Goal: Task Accomplishment & Management: Complete application form

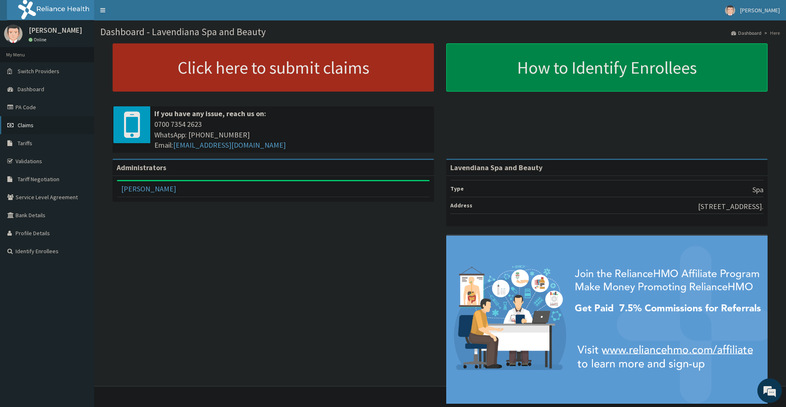
click at [39, 127] on link "Claims" at bounding box center [47, 125] width 94 height 18
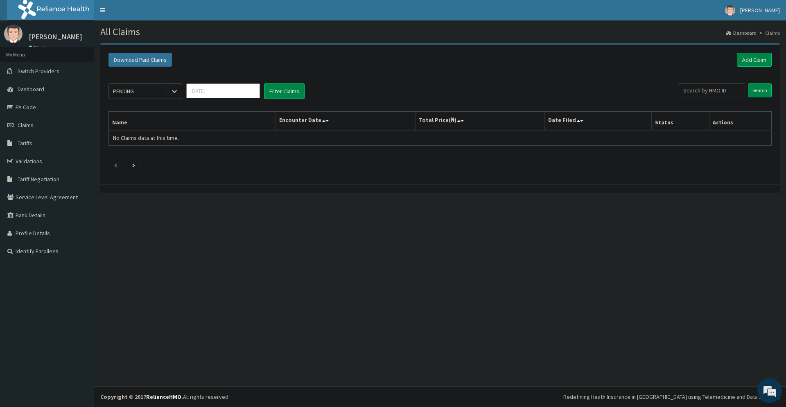
click at [144, 94] on div "PENDING" at bounding box center [137, 91] width 57 height 13
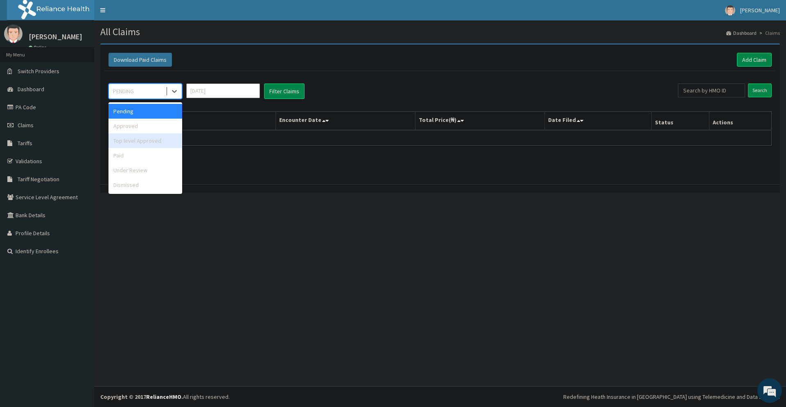
click at [146, 140] on div "Top level Approved" at bounding box center [145, 140] width 74 height 15
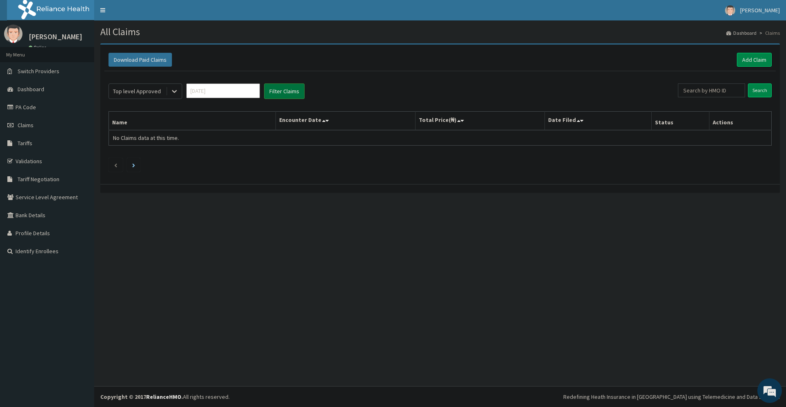
click at [288, 93] on button "Filter Claims" at bounding box center [284, 91] width 41 height 16
click at [143, 94] on div "Top level Approved" at bounding box center [137, 91] width 48 height 8
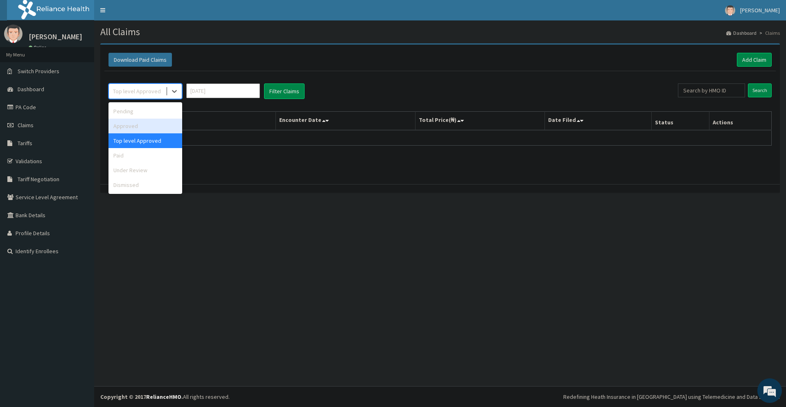
click at [135, 125] on div "Approved" at bounding box center [145, 126] width 74 height 15
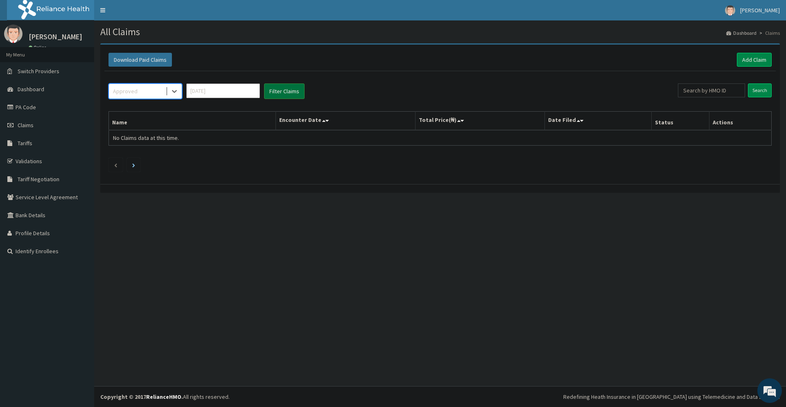
click at [264, 96] on button "Filter Claims" at bounding box center [284, 91] width 41 height 16
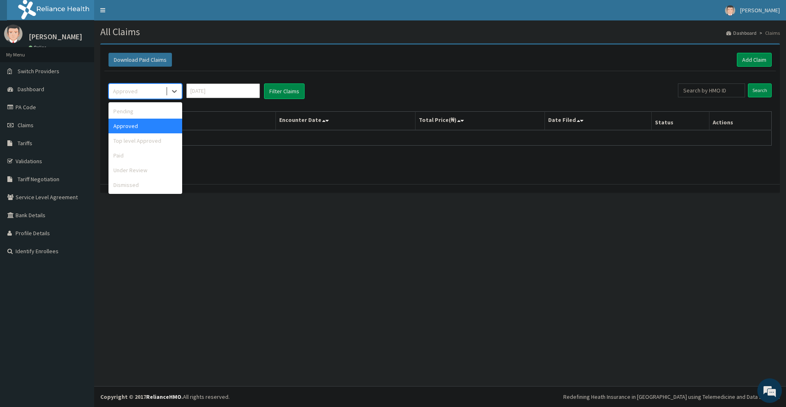
click at [127, 91] on div "Approved" at bounding box center [125, 91] width 25 height 8
click at [125, 156] on div "Paid" at bounding box center [145, 155] width 74 height 15
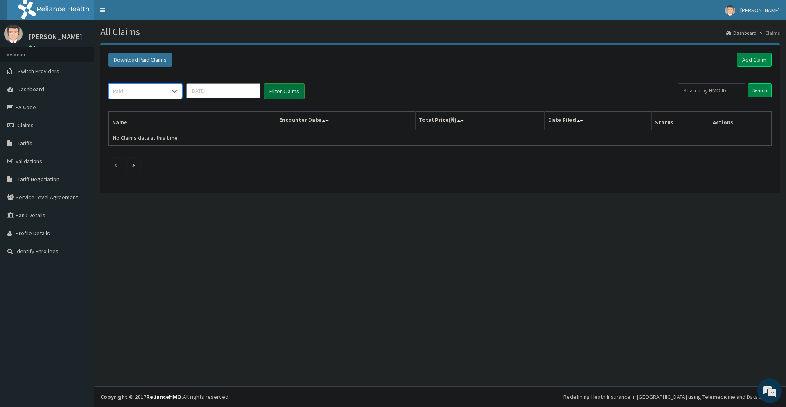
click at [282, 92] on button "Filter Claims" at bounding box center [284, 91] width 41 height 16
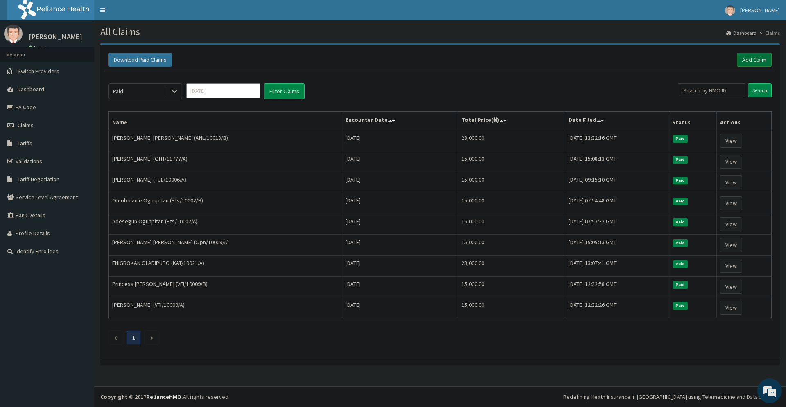
click at [748, 59] on link "Add Claim" at bounding box center [754, 60] width 35 height 14
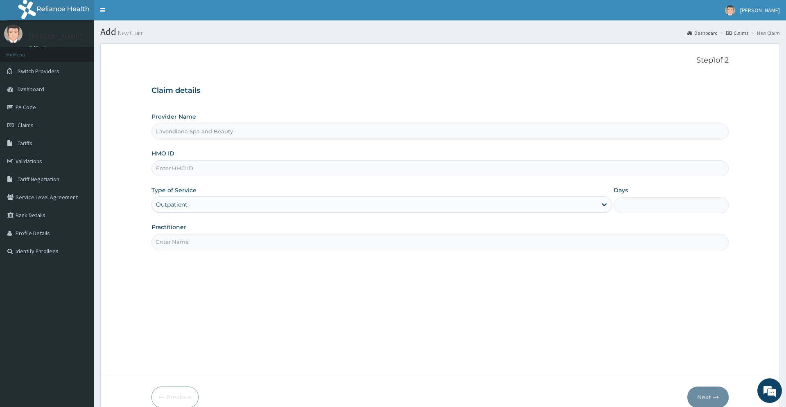
type input "Lavendiana Spa and Beauty"
type input "1"
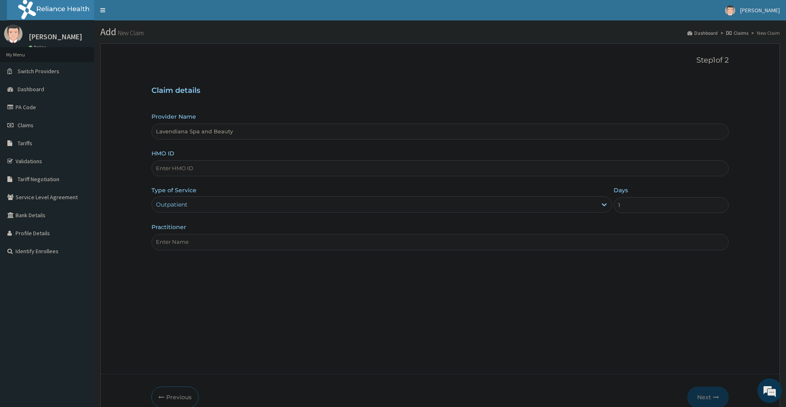
click at [215, 167] on input "HMO ID" at bounding box center [439, 168] width 577 height 16
paste input "IBL/10101/A"
type input "IBL/10101/A"
click at [212, 247] on input "Practitioner" at bounding box center [439, 242] width 577 height 16
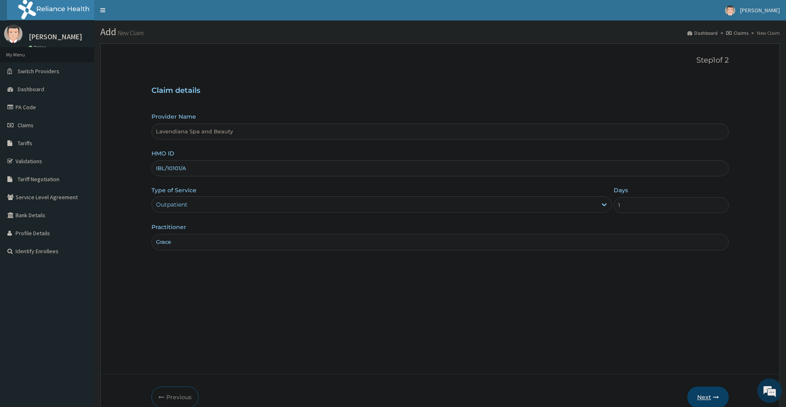
type input "Grace"
click at [706, 395] on button "Next" at bounding box center [707, 397] width 41 height 21
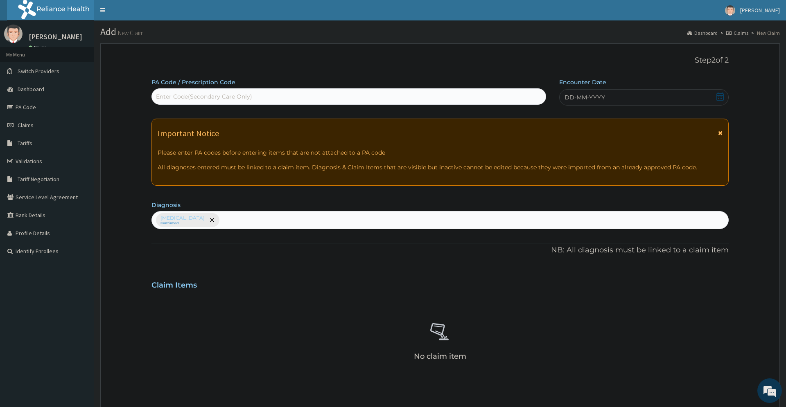
click at [203, 97] on div "Enter Code(Secondary Care Only)" at bounding box center [204, 97] width 96 height 8
paste input "PA/7DF428"
type input "PA/7DF428"
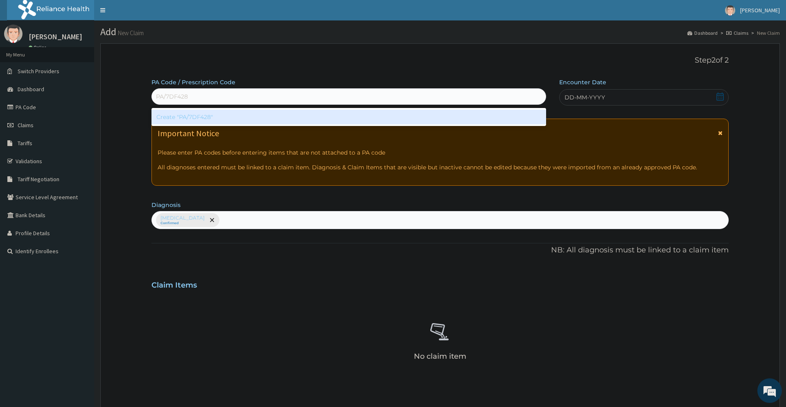
click at [196, 119] on div "Create "PA/7DF428"" at bounding box center [348, 117] width 395 height 15
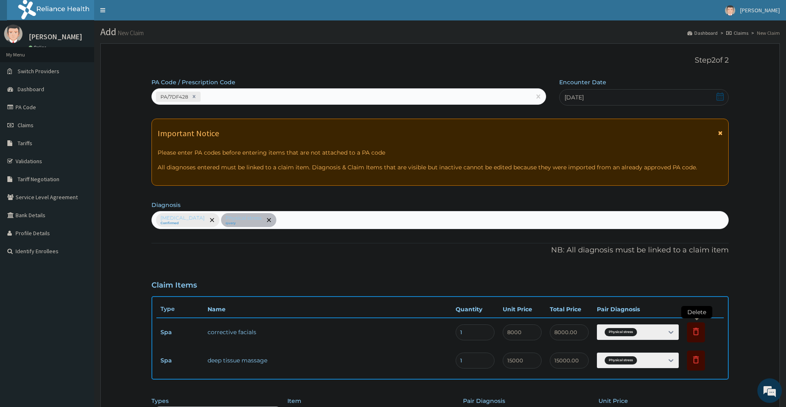
click at [696, 329] on icon at bounding box center [696, 331] width 6 height 7
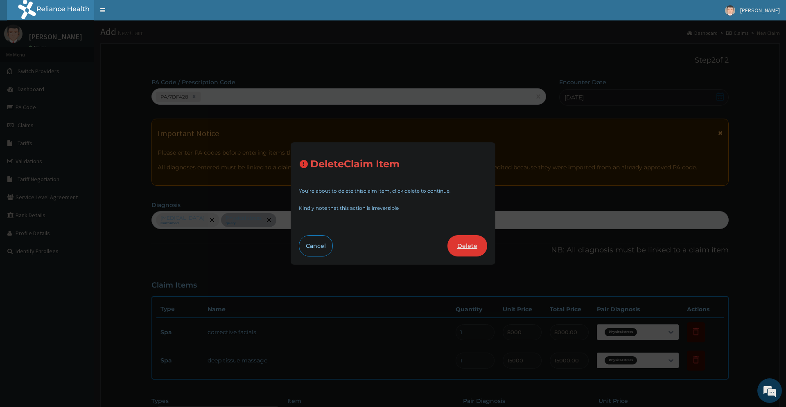
click at [476, 244] on button "Delete" at bounding box center [467, 245] width 40 height 21
type input "15000"
type input "15000.00"
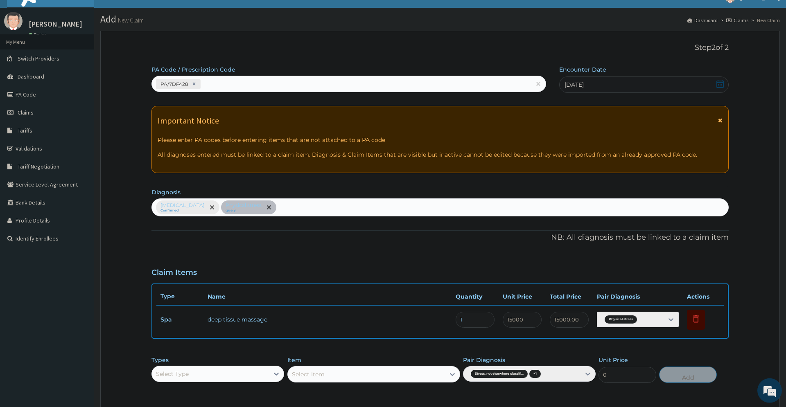
scroll to position [136, 0]
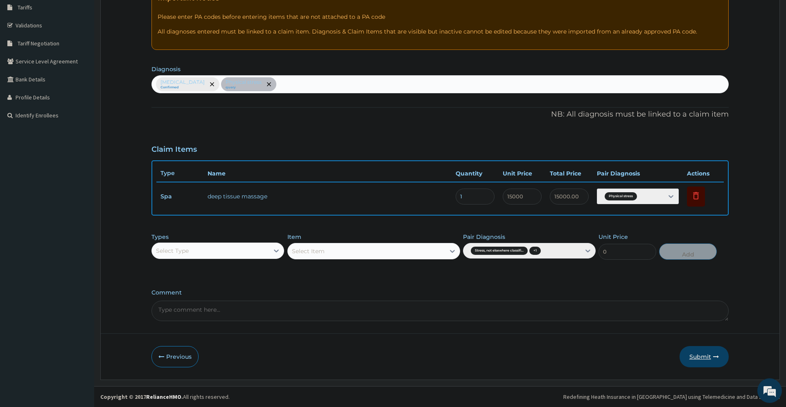
click at [699, 363] on button "Submit" at bounding box center [703, 356] width 49 height 21
click at [278, 86] on div "[MEDICAL_DATA] Confirmed Physical stress query" at bounding box center [439, 84] width 577 height 18
click at [700, 352] on button "Submit" at bounding box center [703, 356] width 49 height 21
click at [244, 84] on div "[MEDICAL_DATA] Confirmed Physical stress query" at bounding box center [439, 84] width 577 height 18
click at [322, 107] on div "PA Code / Prescription Code PA/7DF428 Encounter Date 04-10-2025 Important Notic…" at bounding box center [439, 131] width 577 height 379
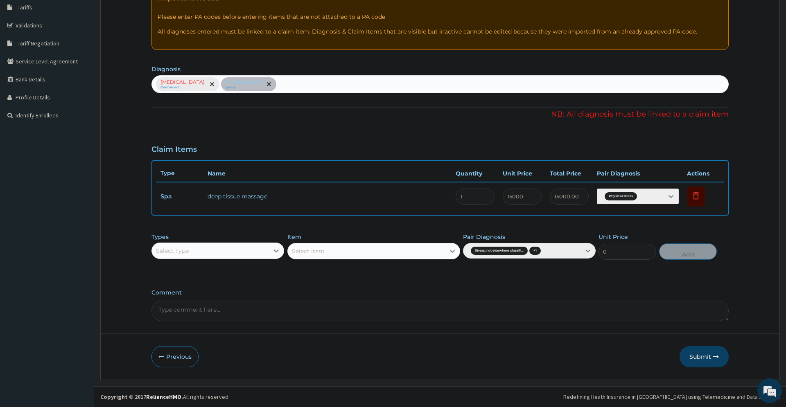
click at [298, 84] on div "[MEDICAL_DATA] Confirmed Physical stress query" at bounding box center [439, 84] width 577 height 18
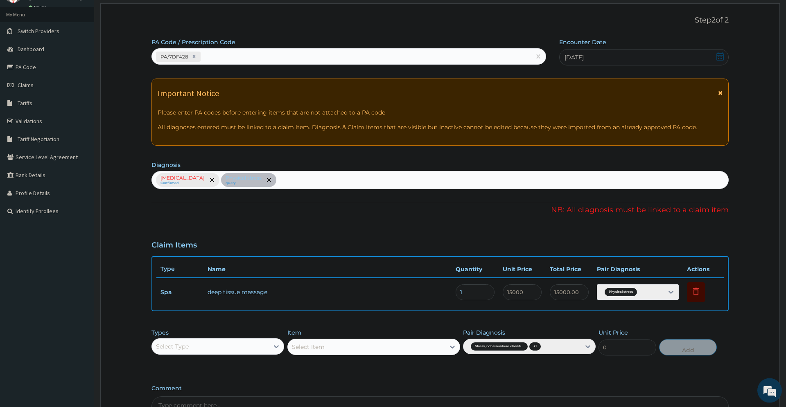
scroll to position [0, 0]
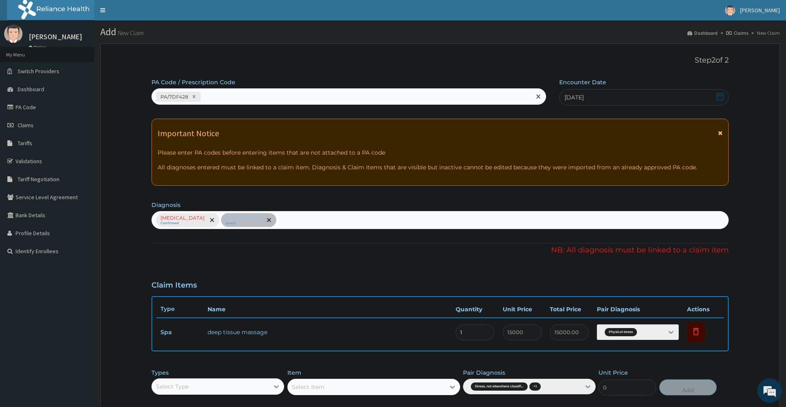
click at [210, 100] on div "PA/7DF428" at bounding box center [341, 97] width 379 height 14
click at [210, 216] on div "[MEDICAL_DATA] Confirmed Physical stress query" at bounding box center [439, 220] width 577 height 18
click at [347, 220] on div "[MEDICAL_DATA] Confirmed Physical stress query" at bounding box center [439, 220] width 577 height 18
click at [301, 220] on div "[MEDICAL_DATA] Confirmed Physical stress query" at bounding box center [439, 220] width 577 height 18
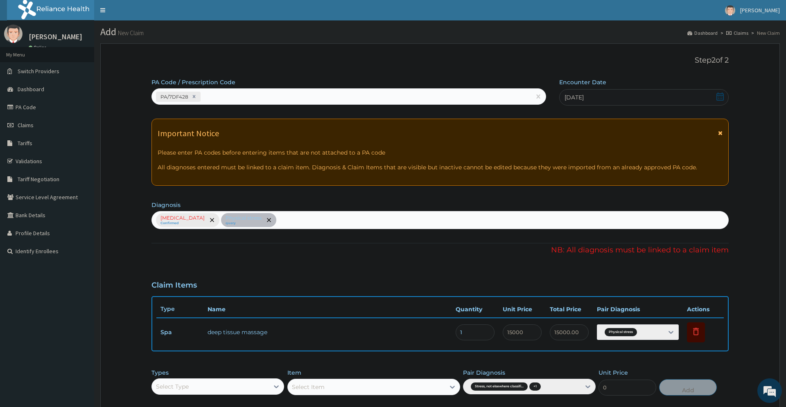
click at [301, 220] on div "[MEDICAL_DATA] Confirmed Physical stress query" at bounding box center [439, 220] width 577 height 18
click at [313, 220] on div "[MEDICAL_DATA] Confirmed Physical stress query" at bounding box center [439, 220] width 577 height 18
click at [243, 219] on div "[MEDICAL_DATA] Confirmed Physical stress query" at bounding box center [439, 220] width 577 height 18
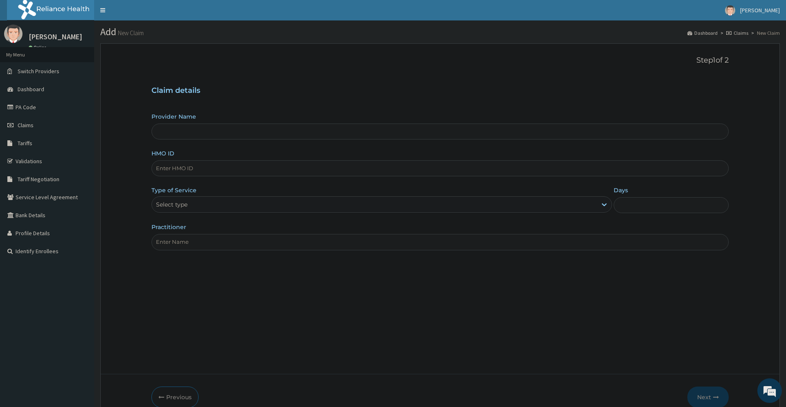
type input "Lavendiana Spa and Beauty"
type input "1"
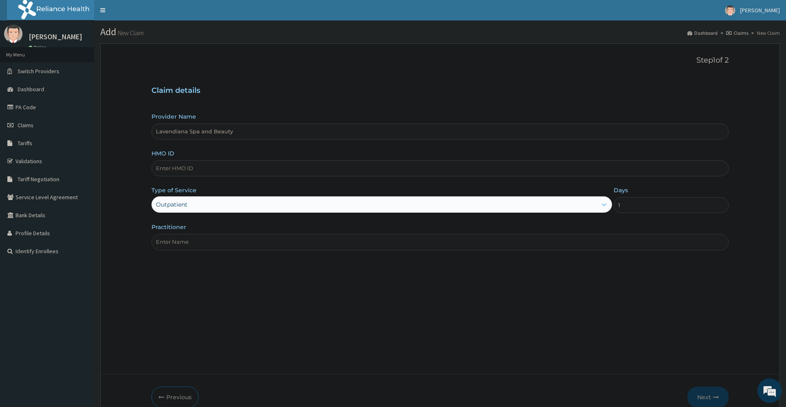
click at [193, 171] on input "HMO ID" at bounding box center [439, 168] width 577 height 16
paste input "IBL/10101/A"
type input "IBL/10101/A"
click at [196, 244] on input "Practitioner" at bounding box center [439, 242] width 577 height 16
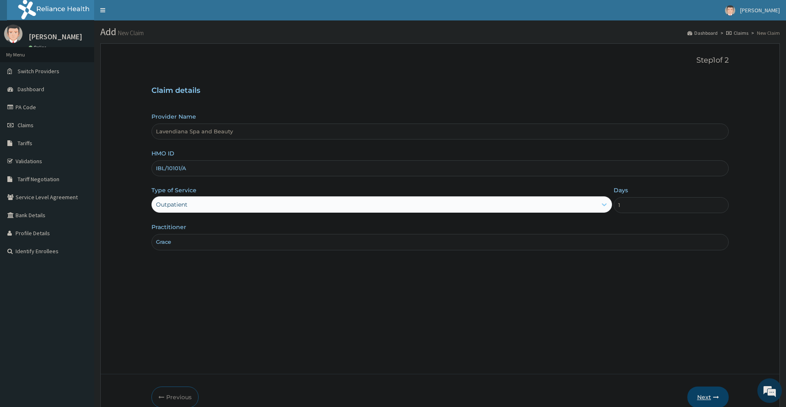
type input "Grace"
click at [708, 398] on button "Next" at bounding box center [707, 397] width 41 height 21
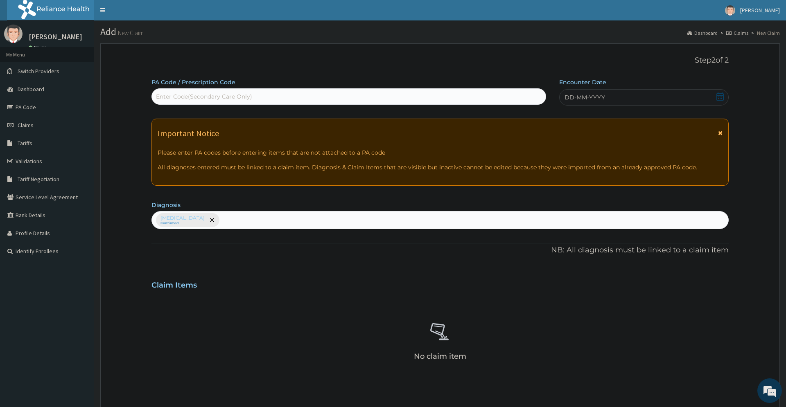
click at [228, 96] on div "Enter Code(Secondary Care Only)" at bounding box center [204, 97] width 96 height 8
paste input "PA/7DF428"
type input "PA/7DF428"
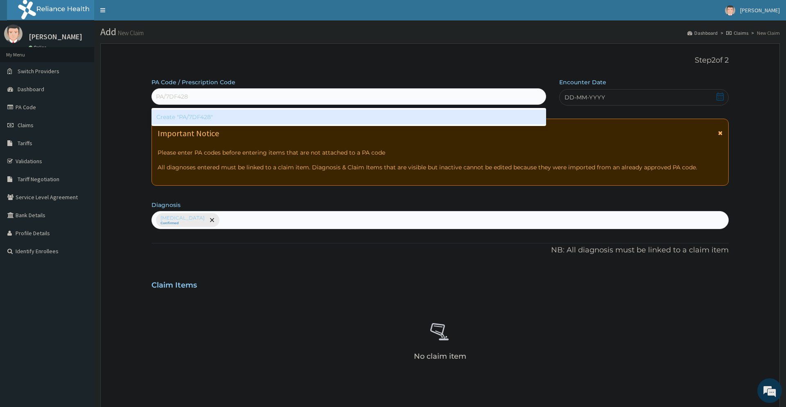
click at [214, 115] on div "Create "PA/7DF428"" at bounding box center [348, 117] width 395 height 15
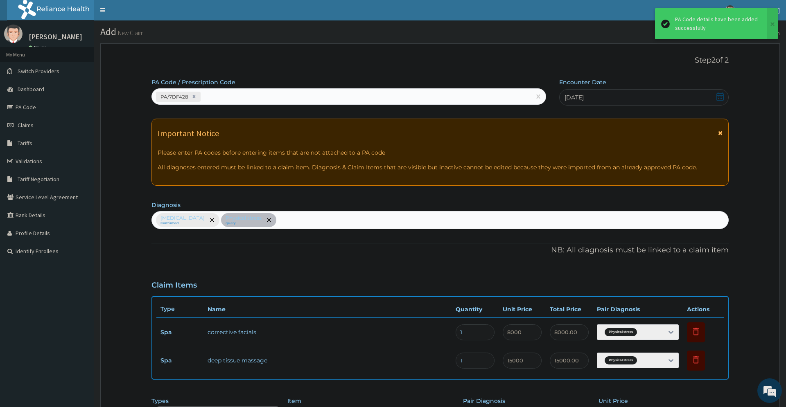
click at [299, 220] on div "[MEDICAL_DATA] Confirmed Physical stress query" at bounding box center [439, 220] width 577 height 18
click at [699, 331] on icon at bounding box center [696, 332] width 10 height 10
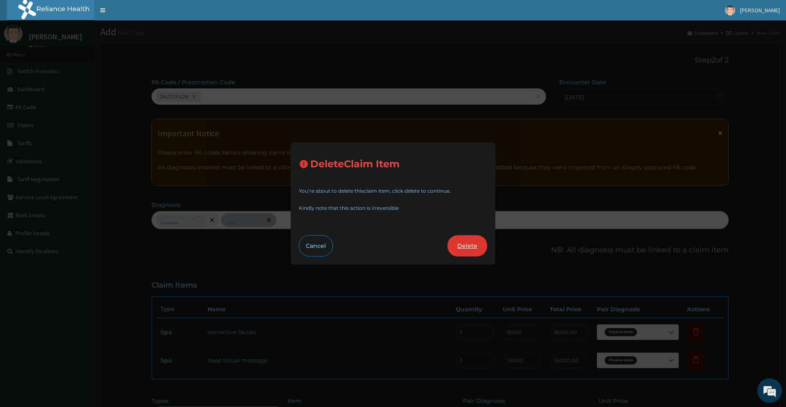
click at [478, 251] on button "Delete" at bounding box center [467, 245] width 40 height 21
type input "15000"
type input "15000.00"
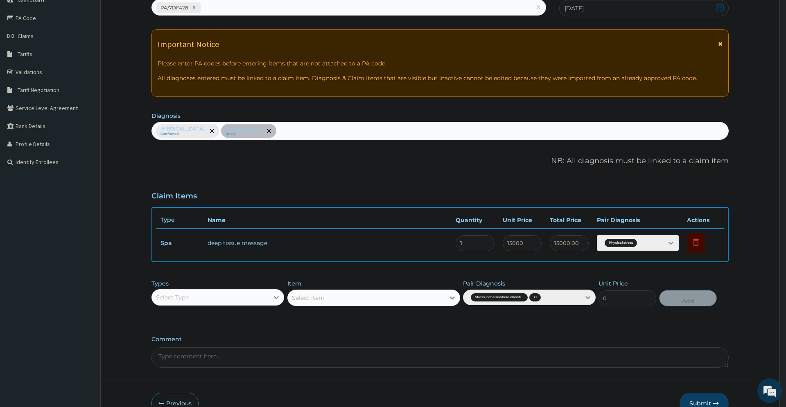
scroll to position [136, 0]
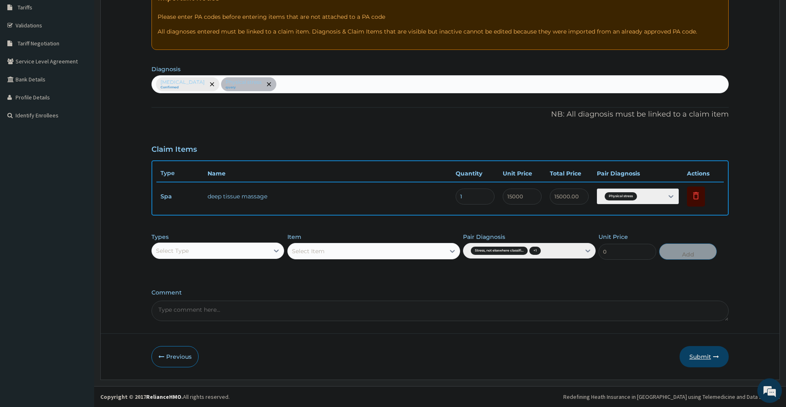
click at [700, 359] on button "Submit" at bounding box center [703, 356] width 49 height 21
click at [242, 83] on div "[MEDICAL_DATA] Confirmed Physical stress query" at bounding box center [439, 84] width 577 height 18
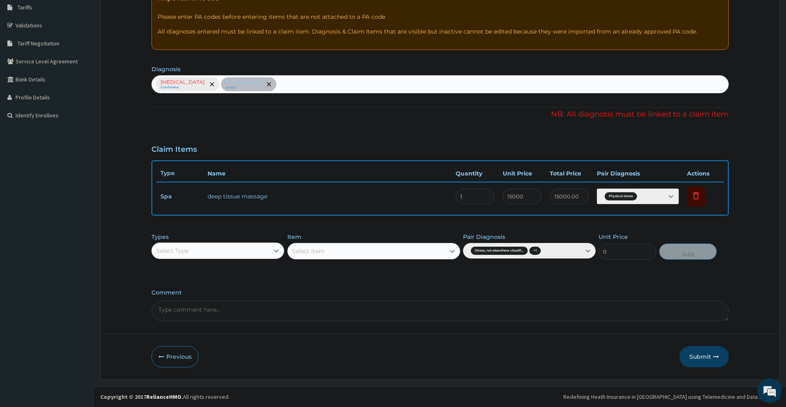
click at [330, 87] on div "[MEDICAL_DATA] Confirmed Physical stress query" at bounding box center [439, 84] width 577 height 18
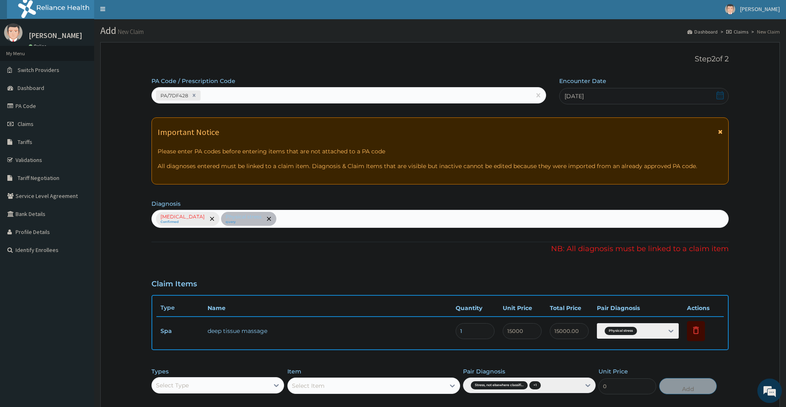
scroll to position [0, 0]
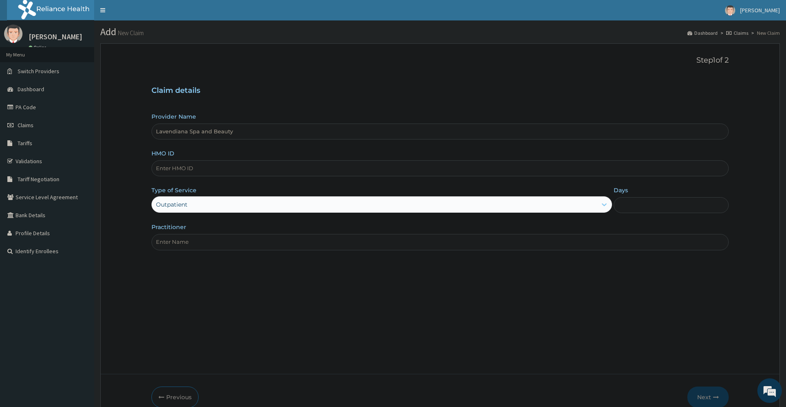
type input "Lavendiana Spa and Beauty"
type input "1"
click at [209, 169] on input "HMO ID" at bounding box center [439, 168] width 577 height 16
paste input "IBL/10101/A"
type input "IBL/10101/A"
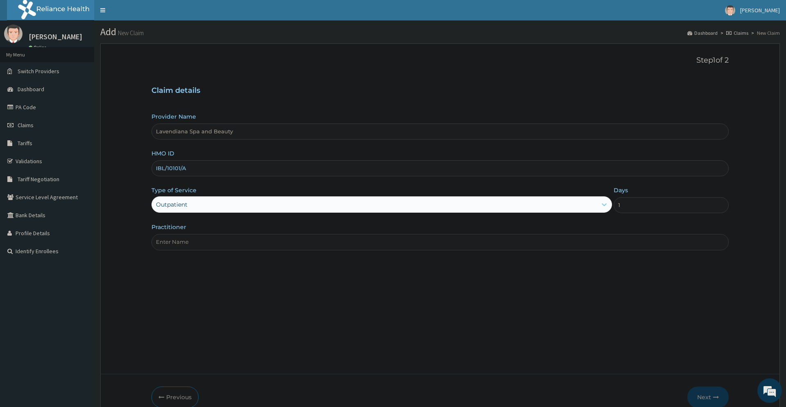
click at [197, 241] on input "Practitioner" at bounding box center [439, 242] width 577 height 16
type input "Grace"
click at [699, 394] on button "Next" at bounding box center [707, 397] width 41 height 21
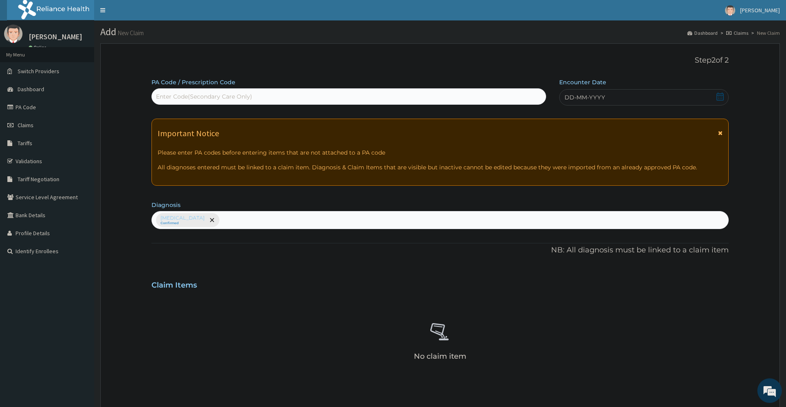
click at [228, 95] on div "Enter Code(Secondary Care Only)" at bounding box center [204, 97] width 96 height 8
click at [222, 87] on div "PA Code / Prescription Code Select is focused ,type to refine list, press Down …" at bounding box center [348, 91] width 395 height 27
click at [234, 96] on div "Enter Code(Secondary Care Only)" at bounding box center [204, 97] width 96 height 8
paste input "PA/7DF428"
type input "PA/7DF428"
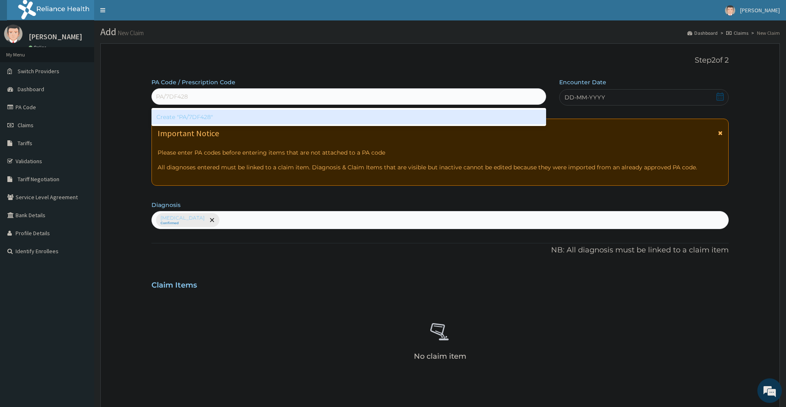
click at [225, 118] on div "Create "PA/7DF428"" at bounding box center [348, 117] width 395 height 15
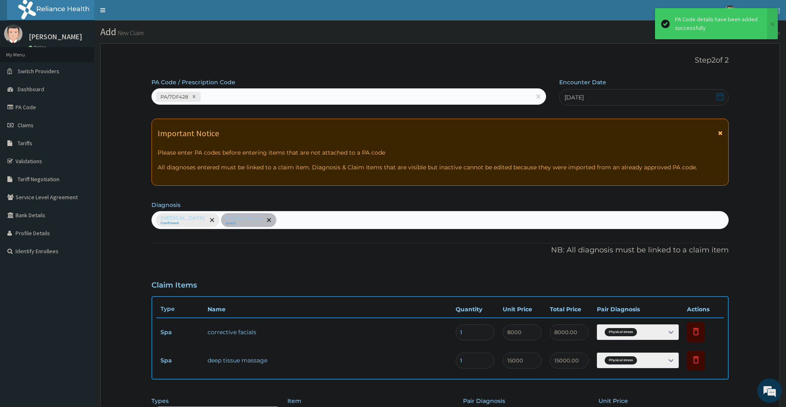
scroll to position [164, 0]
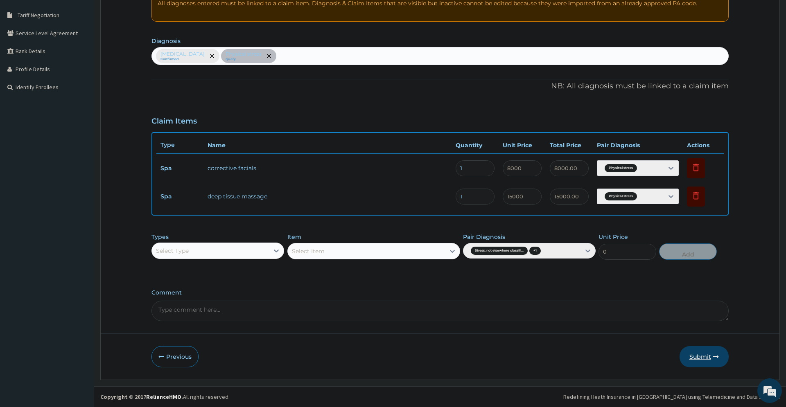
click at [716, 364] on button "Submit" at bounding box center [703, 356] width 49 height 21
click at [293, 55] on div "[MEDICAL_DATA] Confirmed Physical stress query" at bounding box center [439, 56] width 577 height 18
click at [323, 56] on div "[MEDICAL_DATA] Confirmed Physical stress query" at bounding box center [439, 56] width 577 height 18
click at [317, 57] on div "[MEDICAL_DATA] Confirmed Physical stress query" at bounding box center [439, 56] width 577 height 18
click at [239, 52] on div "[MEDICAL_DATA] Confirmed Physical stress query" at bounding box center [439, 56] width 577 height 18
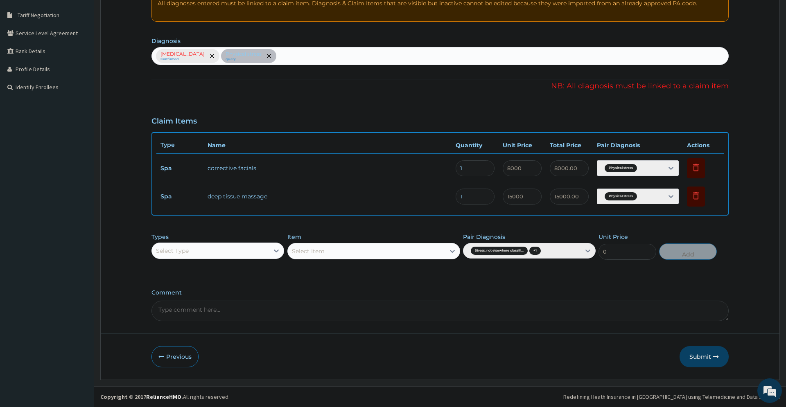
click at [239, 52] on div "[MEDICAL_DATA] Confirmed Physical stress query" at bounding box center [439, 56] width 577 height 18
click at [242, 59] on div "[MEDICAL_DATA] Confirmed Physical stress query" at bounding box center [439, 56] width 577 height 18
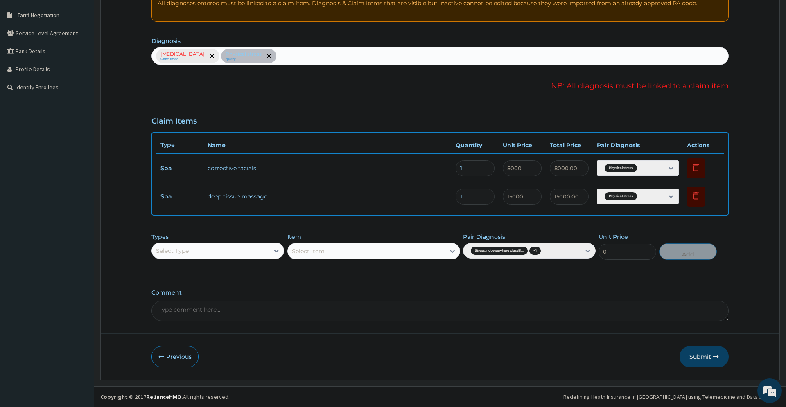
click at [244, 56] on div "[MEDICAL_DATA] Confirmed Physical stress query" at bounding box center [439, 56] width 577 height 18
drag, startPoint x: 172, startPoint y: 59, endPoint x: 192, endPoint y: 57, distance: 20.2
click at [171, 59] on div "[MEDICAL_DATA] Confirmed Physical stress query" at bounding box center [439, 56] width 577 height 18
click at [298, 56] on div "[MEDICAL_DATA] Confirmed Physical stress query" at bounding box center [439, 56] width 577 height 18
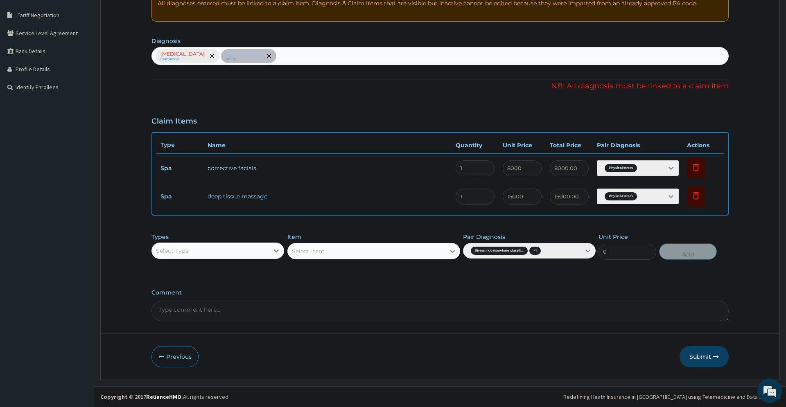
click at [298, 56] on div "[MEDICAL_DATA] Confirmed Physical stress query" at bounding box center [439, 56] width 577 height 18
click at [381, 65] on div "[MEDICAL_DATA] Confirmed Physical stress query" at bounding box center [439, 56] width 577 height 18
click at [693, 167] on icon at bounding box center [696, 167] width 10 height 10
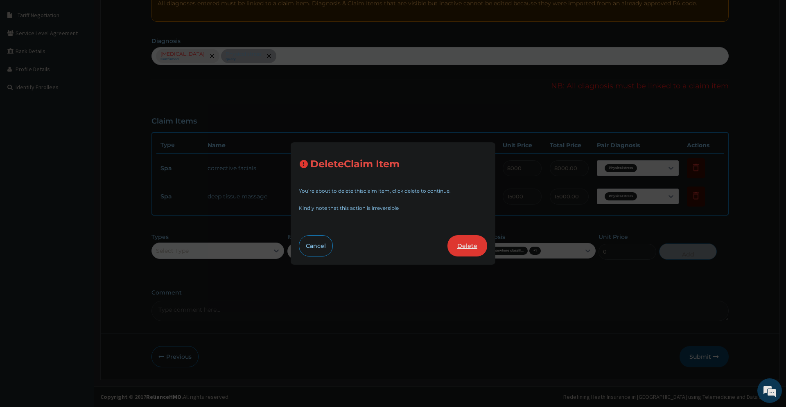
click at [469, 252] on button "Delete" at bounding box center [467, 245] width 40 height 21
type input "15000"
type input "15000.00"
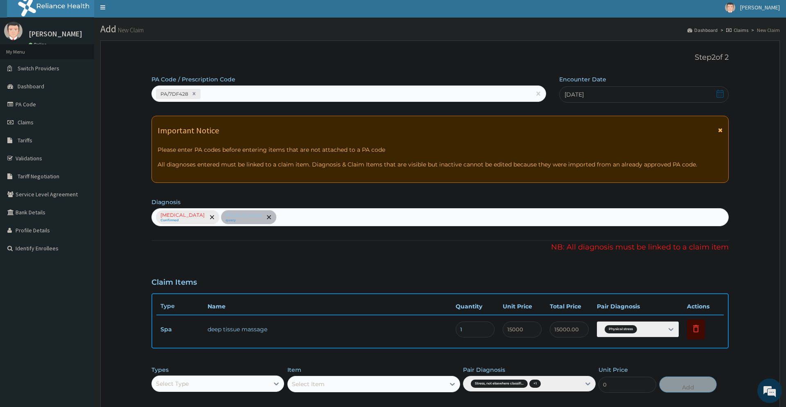
scroll to position [0, 0]
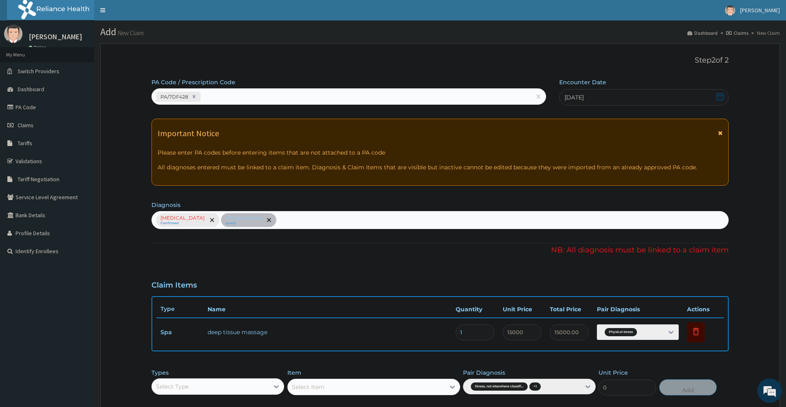
click at [332, 168] on p "All diagnoses entered must be linked to a claim item. Diagnosis & Claim Items t…" at bounding box center [440, 167] width 564 height 8
drag, startPoint x: 332, startPoint y: 168, endPoint x: 338, endPoint y: 168, distance: 5.7
click at [337, 168] on p "All diagnoses entered must be linked to a claim item. Diagnosis & Claim Items t…" at bounding box center [440, 167] width 564 height 8
click at [338, 168] on p "All diagnoses entered must be linked to a claim item. Diagnosis & Claim Items t…" at bounding box center [440, 167] width 564 height 8
click at [210, 221] on div "[MEDICAL_DATA] Confirmed Physical stress query" at bounding box center [439, 220] width 577 height 18
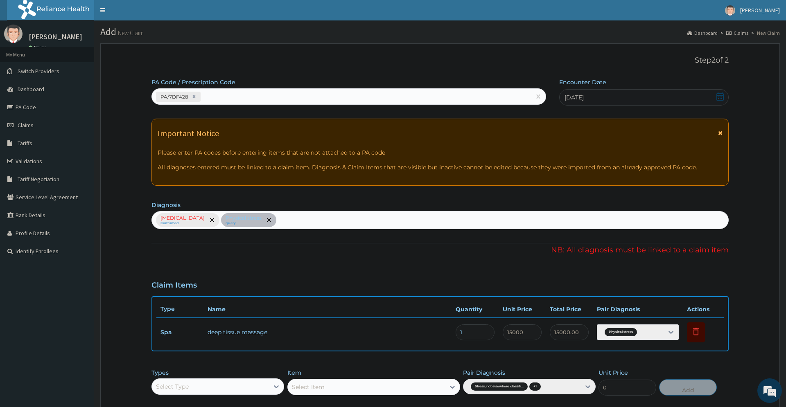
click at [244, 219] on div "[MEDICAL_DATA] Confirmed Physical stress query" at bounding box center [439, 220] width 577 height 18
click at [316, 221] on div "[MEDICAL_DATA] Confirmed Physical stress query" at bounding box center [439, 220] width 577 height 18
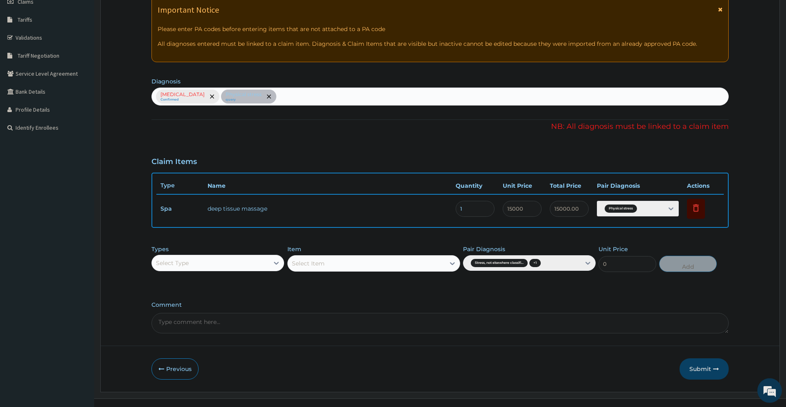
scroll to position [125, 0]
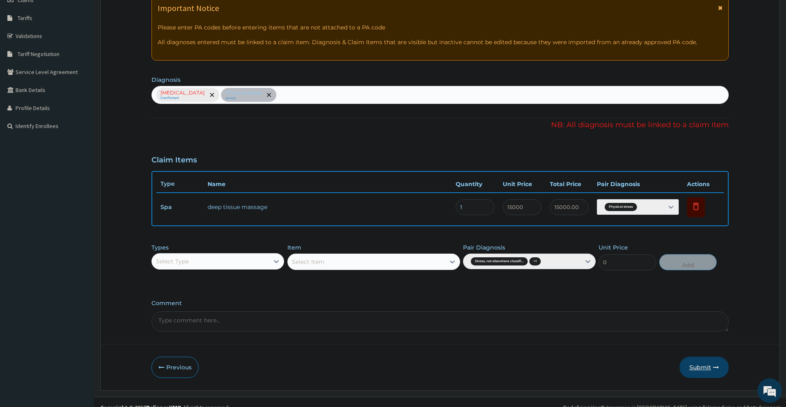
click at [706, 367] on button "Submit" at bounding box center [703, 367] width 49 height 21
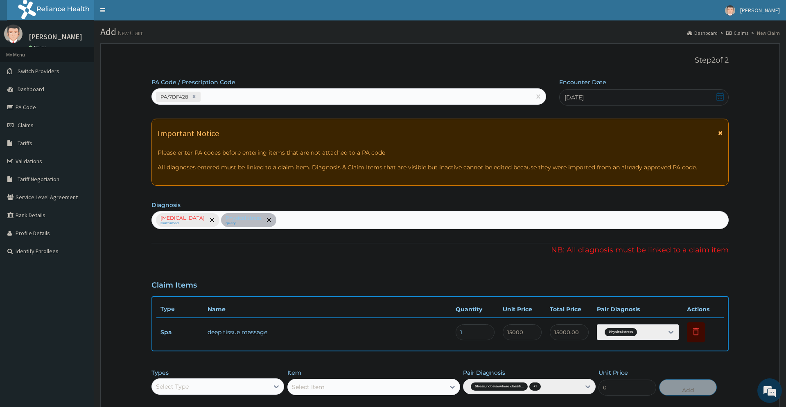
click at [299, 221] on div "[MEDICAL_DATA] Confirmed Physical stress query" at bounding box center [439, 220] width 577 height 18
